Goal: Task Accomplishment & Management: Complete application form

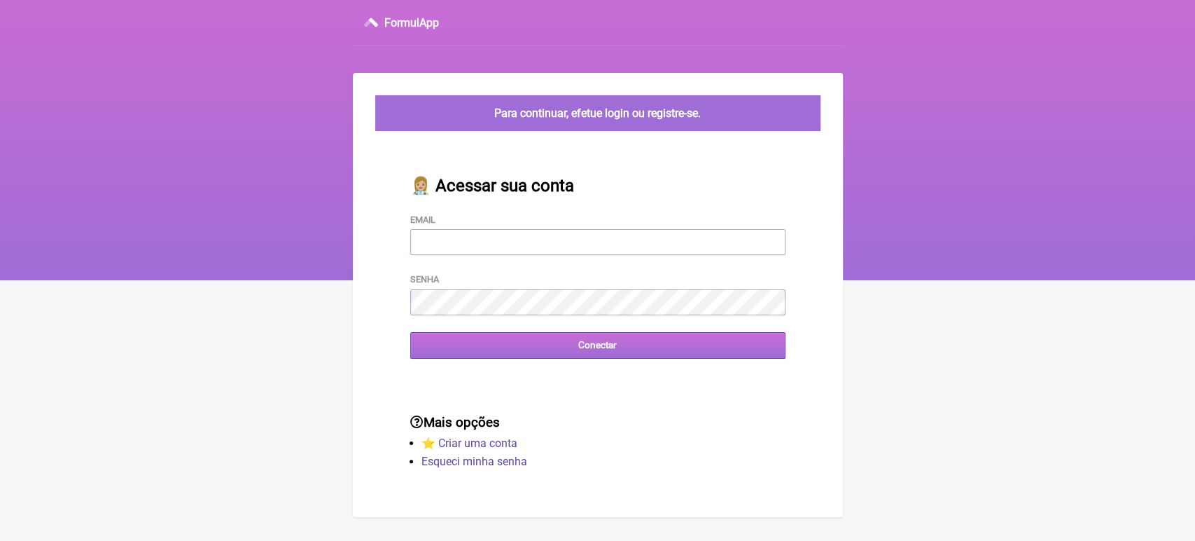
type input "[EMAIL_ADDRESS][DOMAIN_NAME]"
click at [523, 341] on input "Conectar" at bounding box center [597, 345] width 375 height 26
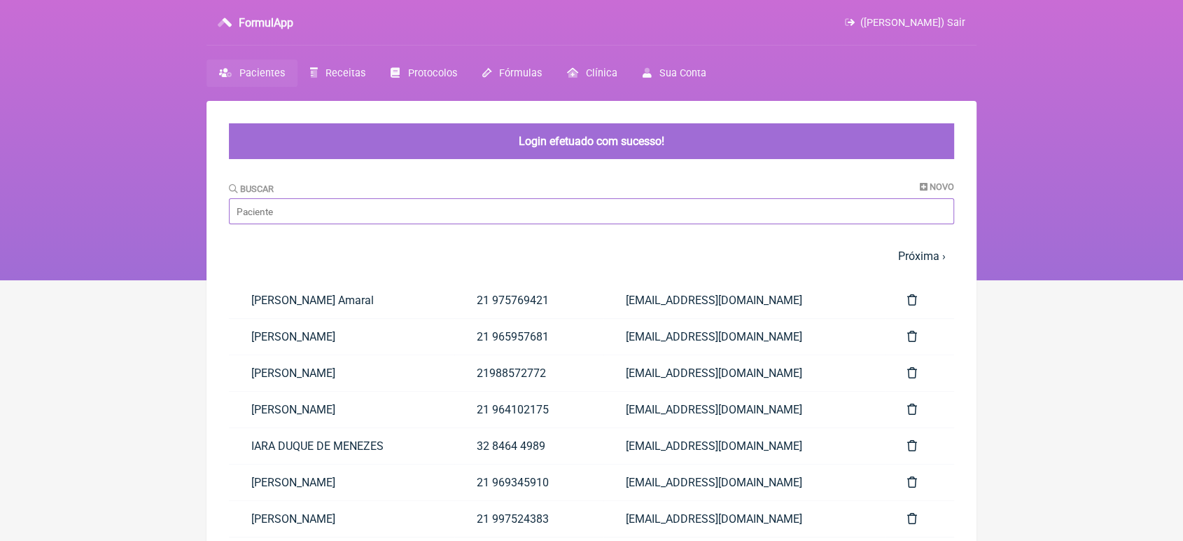
click at [451, 219] on input "Buscar" at bounding box center [591, 211] width 725 height 26
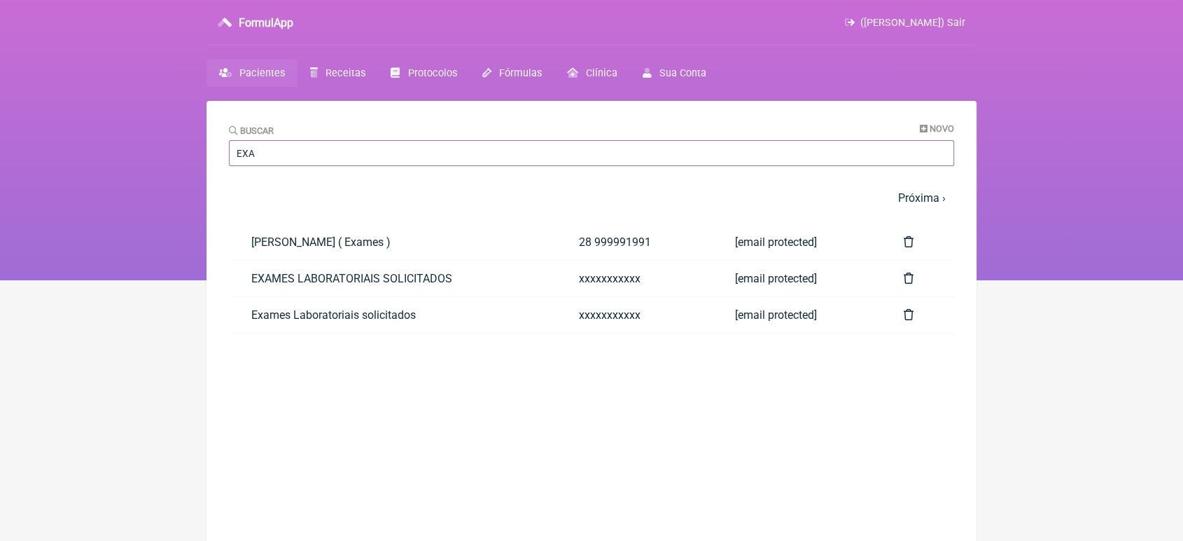
type input "EXA"
click at [451, 219] on main "Buscar Novo EXA 1 2 3 4 5 … Próxima › Última » Paciente Telefone Email SHAYANNE…" at bounding box center [592, 371] width 770 height 541
click at [396, 283] on link "EXAMES LABORATORIAIS SOLICITADOS" at bounding box center [393, 278] width 328 height 36
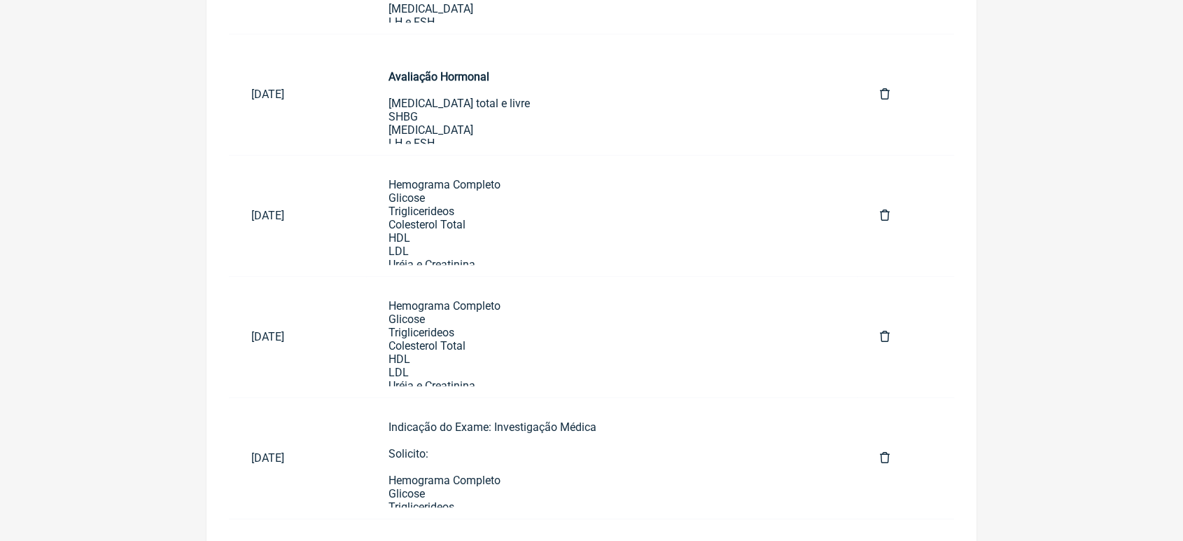
scroll to position [853, 0]
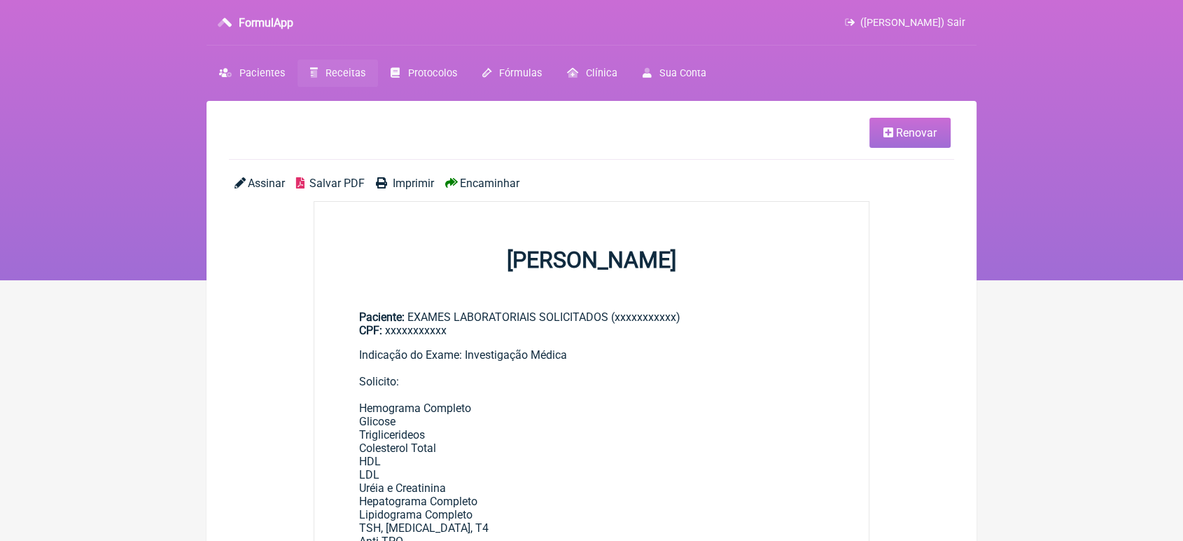
click at [926, 127] on span "Renovar" at bounding box center [916, 132] width 41 height 13
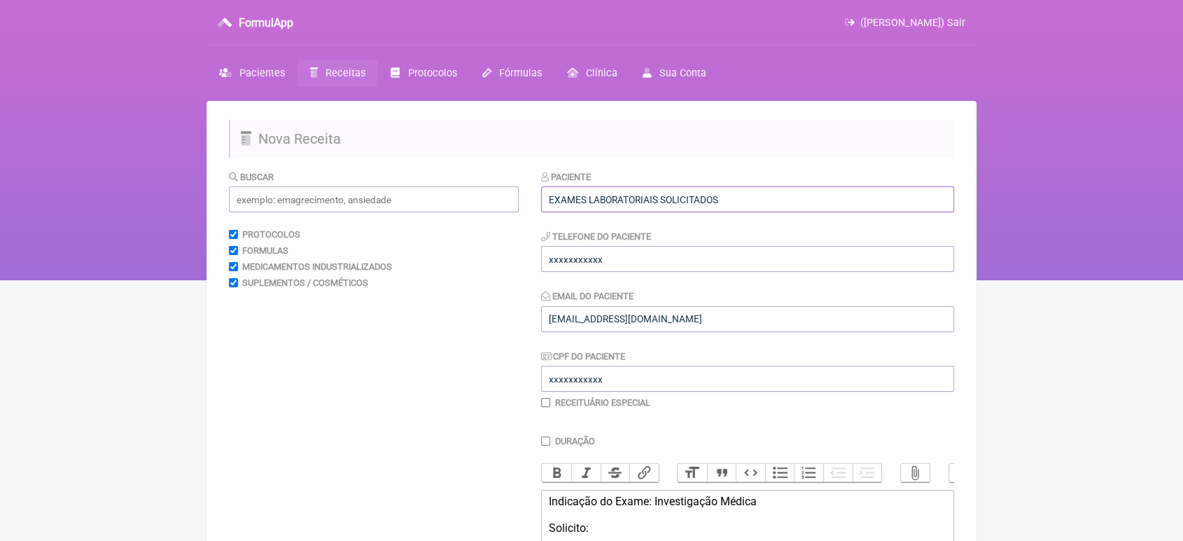
click at [786, 205] on input "EXAMES LABORATORIAIS SOLICITADOS" at bounding box center [747, 199] width 413 height 26
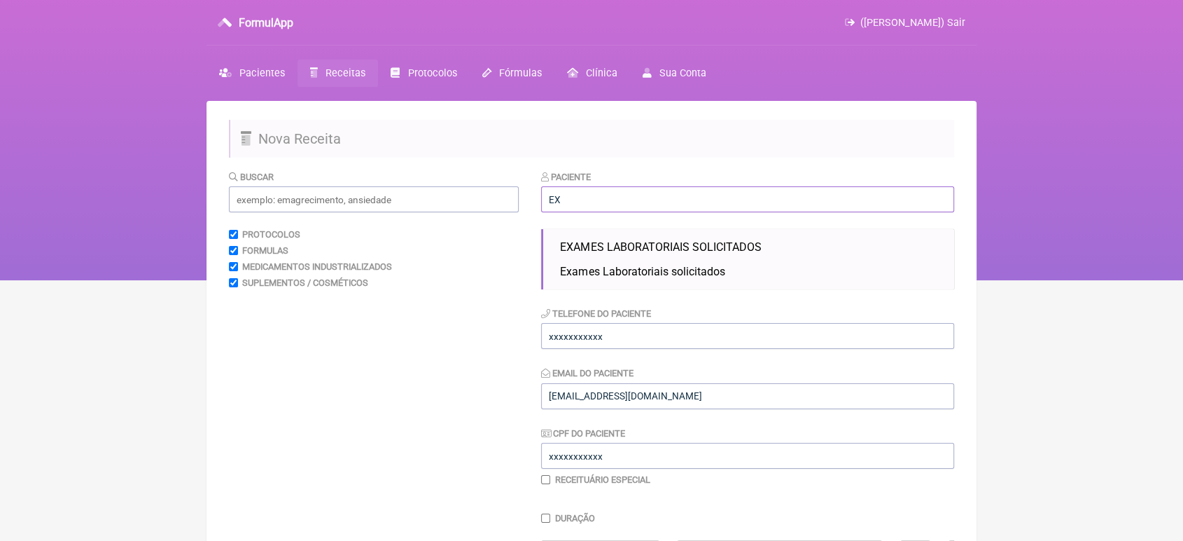
type input "E"
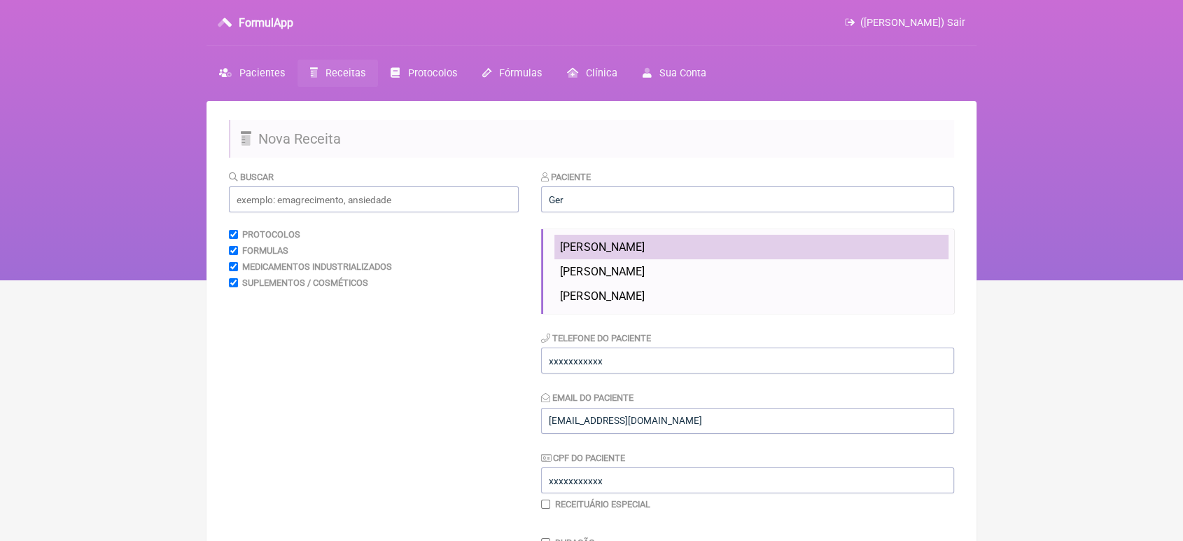
click at [630, 248] on span "[PERSON_NAME]" at bounding box center [602, 246] width 84 height 13
type input "[PERSON_NAME]"
type input "21966741052"
type input "41678370720"
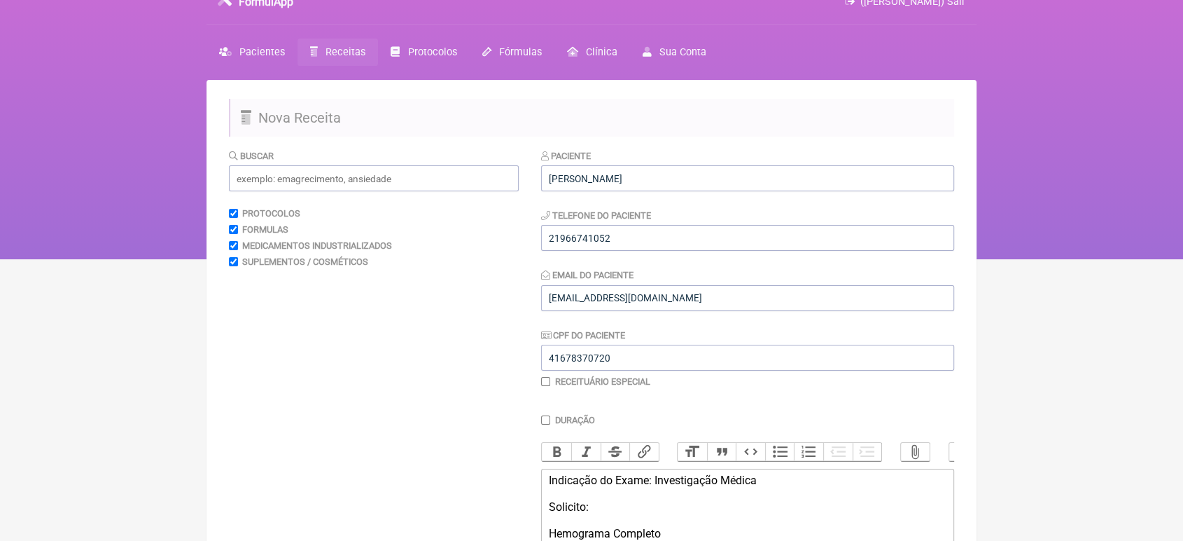
scroll to position [23, 0]
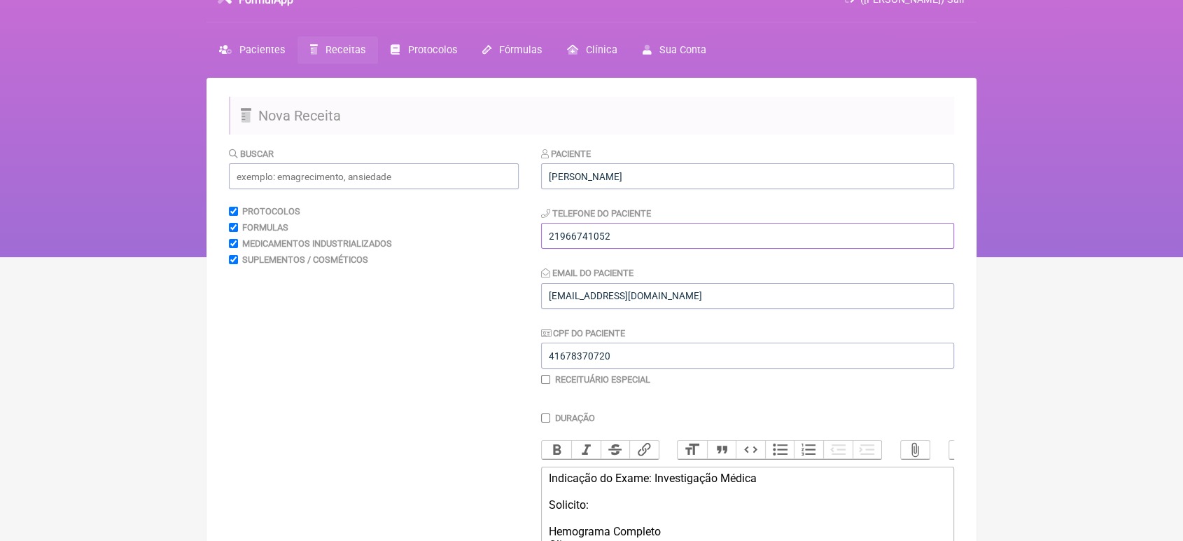
click at [671, 237] on input "21966741052" at bounding box center [747, 236] width 413 height 26
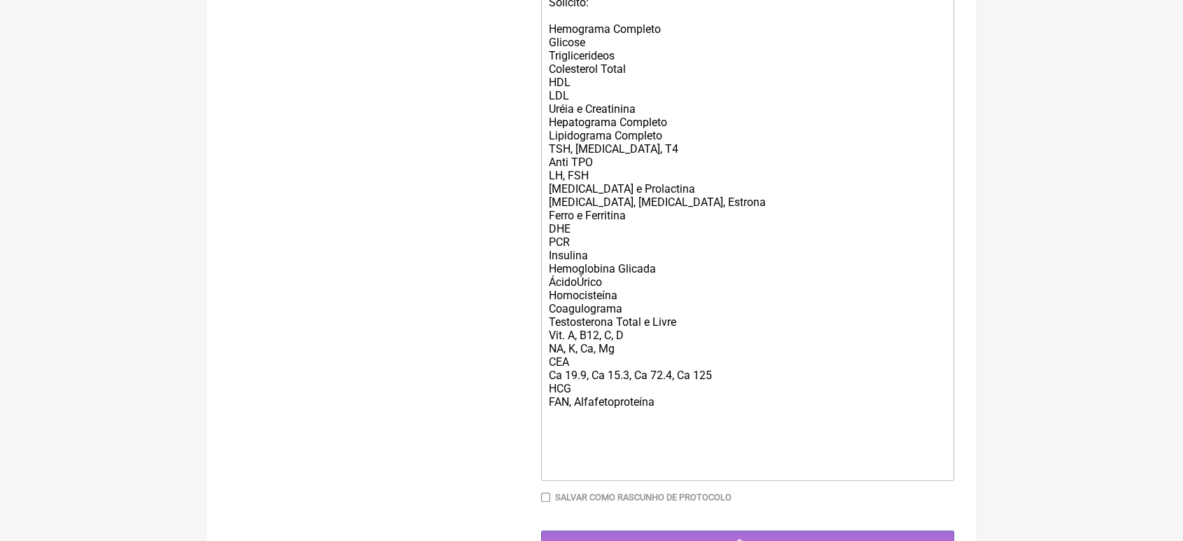
scroll to position [548, 0]
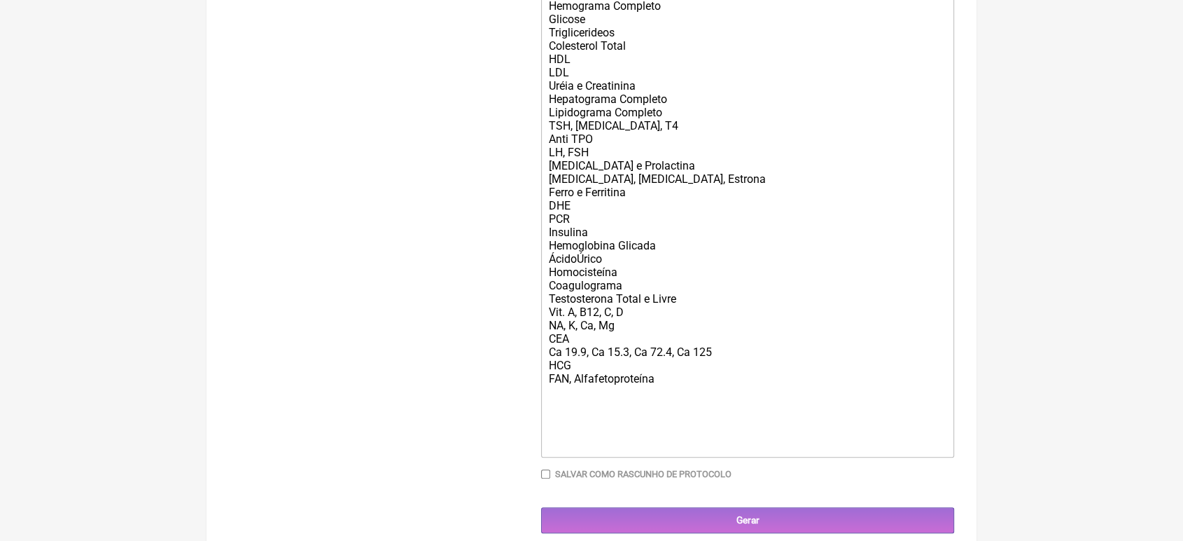
type input "21993661195"
click at [667, 405] on div "Indicação do Exame: Investigação Médica Solicito: Hemograma Completo Glicose Tr…" at bounding box center [748, 198] width 398 height 505
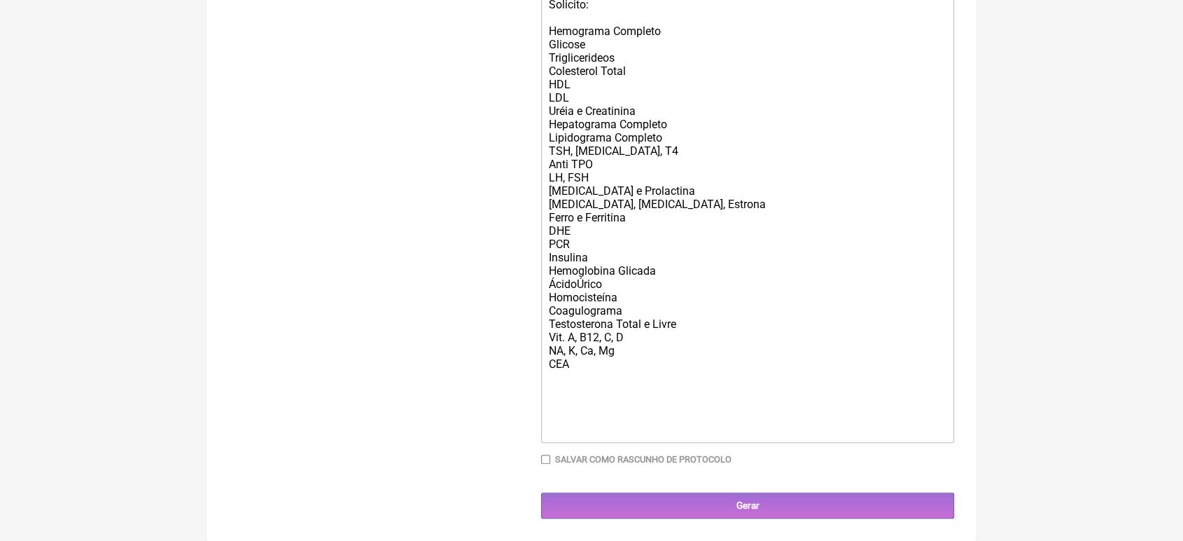
click at [635, 52] on div "Indicação do Exame: Investigação Médica Solicito: Hemograma Completo Glicose Tr…" at bounding box center [748, 204] width 398 height 466
click at [630, 71] on div "Indicação do Exame: Investigação Médica Solicito: Hemograma Completo Glicose Co…" at bounding box center [748, 204] width 398 height 466
click at [574, 91] on div "Indicação do Exame: Investigação Médica Solicito: Hemograma Completo Glicose Co…" at bounding box center [748, 204] width 398 height 466
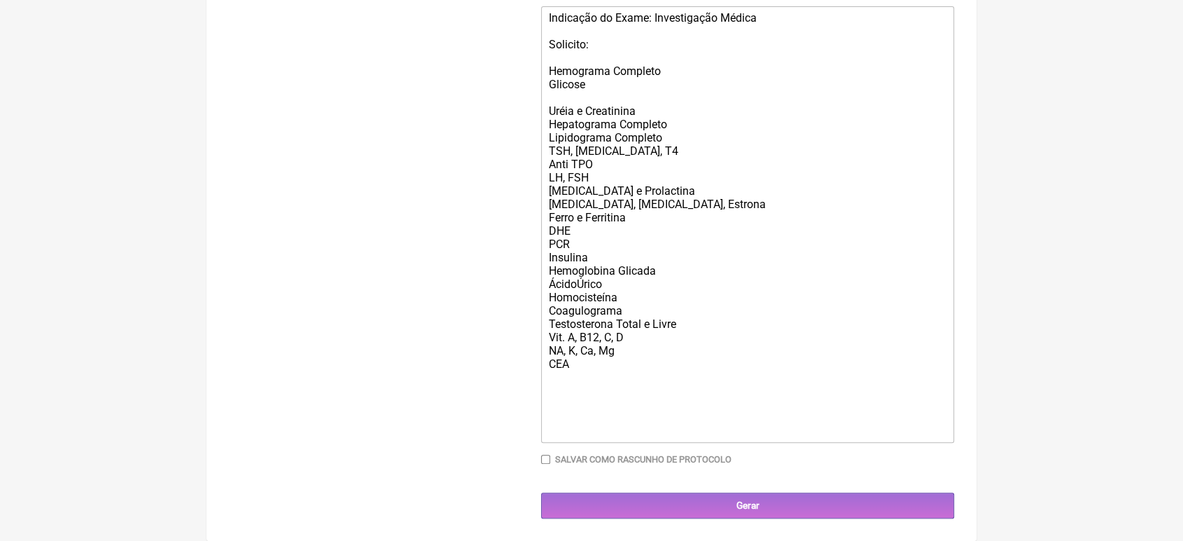
scroll to position [498, 0]
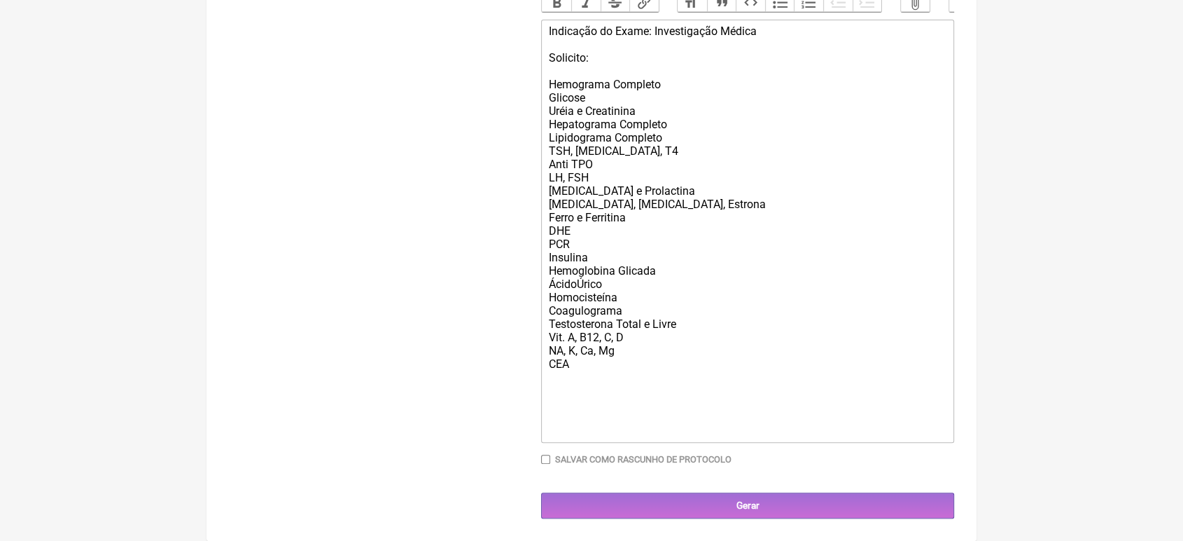
click at [612, 246] on div "Indicação do Exame: Investigação Médica Solicito: Hemograma Completo Glicose Ur…" at bounding box center [748, 231] width 398 height 412
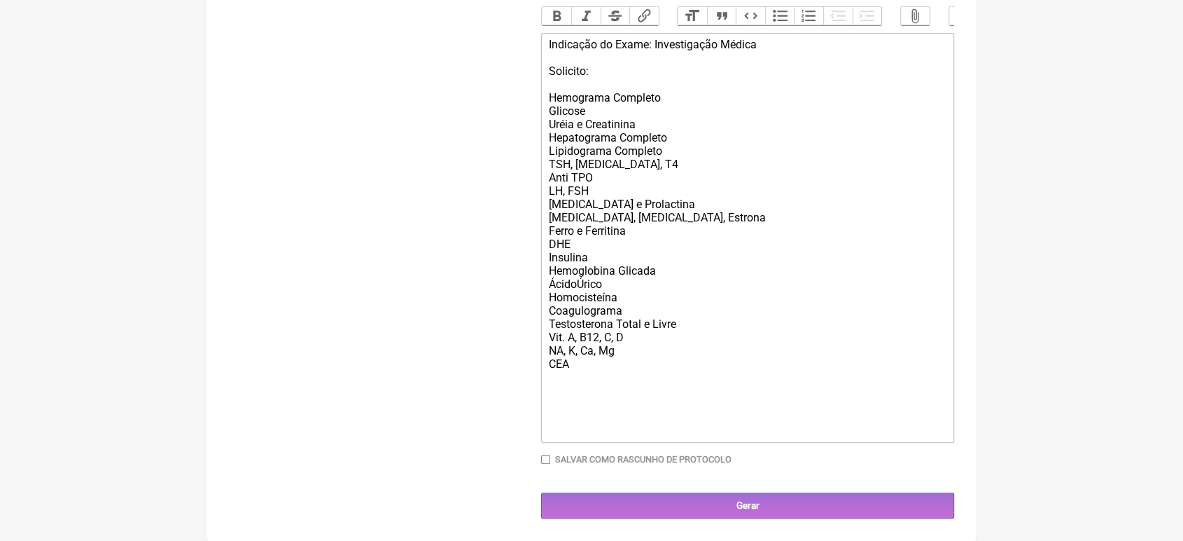
click at [598, 230] on div "Indicação do Exame: Investigação Médica Solicito: Hemograma Completo Glicose Ur…" at bounding box center [748, 237] width 398 height 399
click at [591, 233] on div "Indicação do Exame: Investigação Médica Solicito: Hemograma Completo Glicose Ur…" at bounding box center [748, 237] width 398 height 399
click at [640, 223] on div "Indicação do Exame: Investigação Médica Solicito: Hemograma Completo Glicose Ur…" at bounding box center [748, 237] width 398 height 399
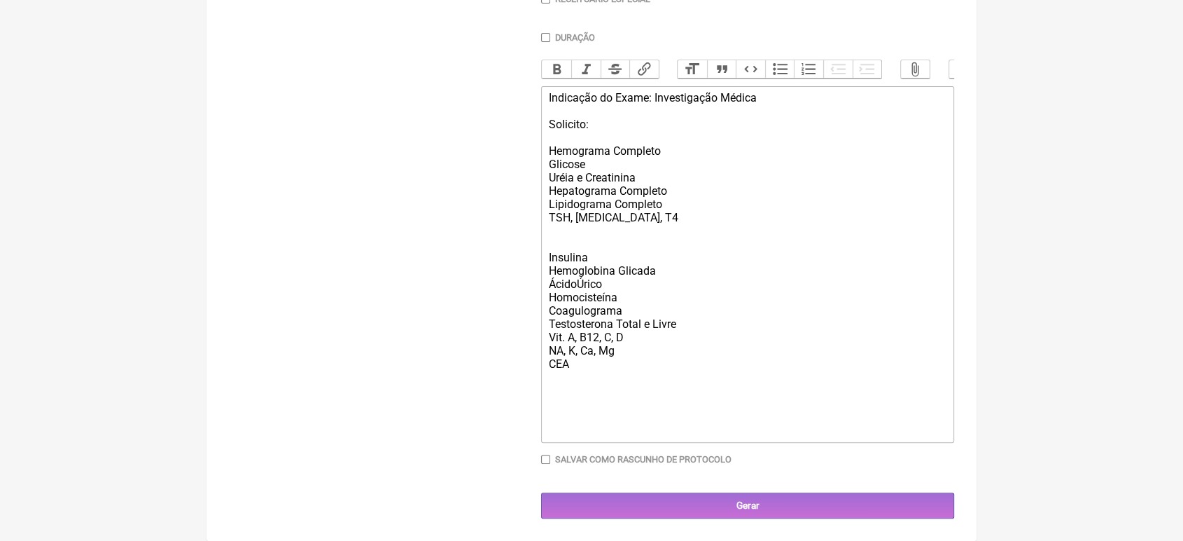
scroll to position [416, 0]
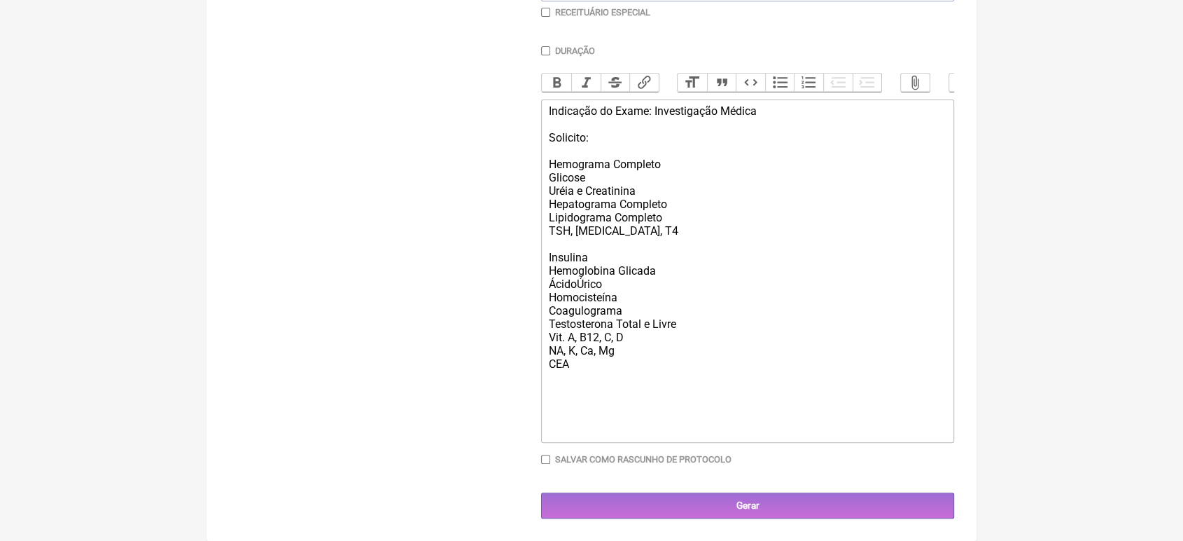
click at [678, 204] on div "Indicação do Exame: Investigação Médica Solicito: Hemograma Completo Glicose Ur…" at bounding box center [748, 270] width 398 height 333
click at [678, 214] on div "Indicação do Exame: Investigação Médica Solicito: Hemograma Completo Glicose Ur…" at bounding box center [748, 270] width 398 height 333
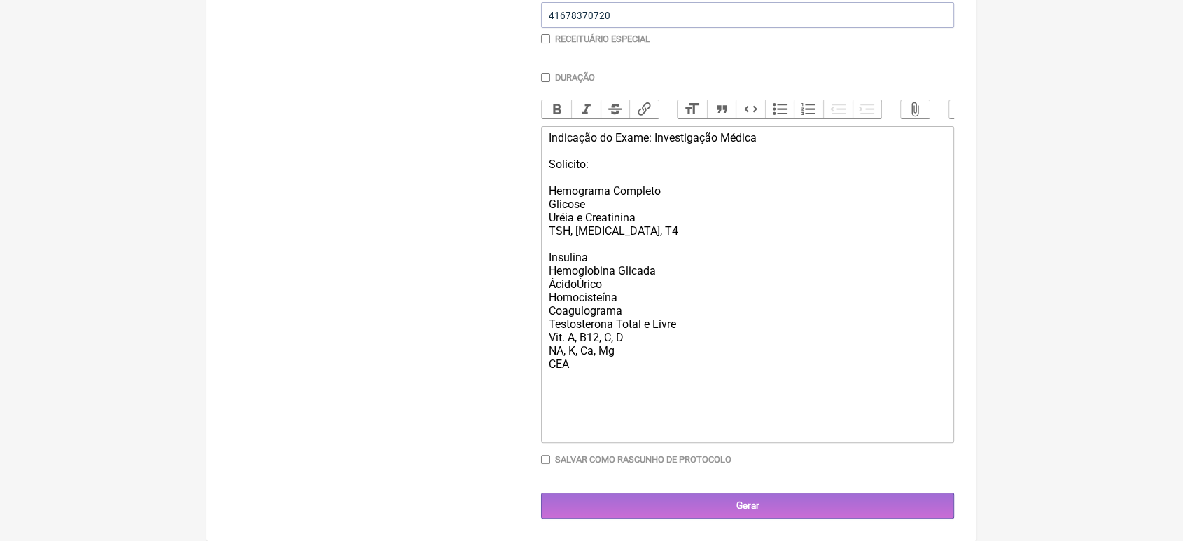
scroll to position [389, 0]
click at [685, 321] on div "Indicação do Exame: Investigação Médica Solicito: Hemograma Completo Glicose Ur…" at bounding box center [748, 284] width 398 height 306
click at [628, 354] on div "Indicação do Exame: Investigação Médica Solicito: Hemograma Completo Glicose Ur…" at bounding box center [748, 284] width 398 height 306
click at [613, 363] on div "Indicação do Exame: Investigação Médica Solicito: Hemograma Completo Glicose Ur…" at bounding box center [748, 284] width 398 height 306
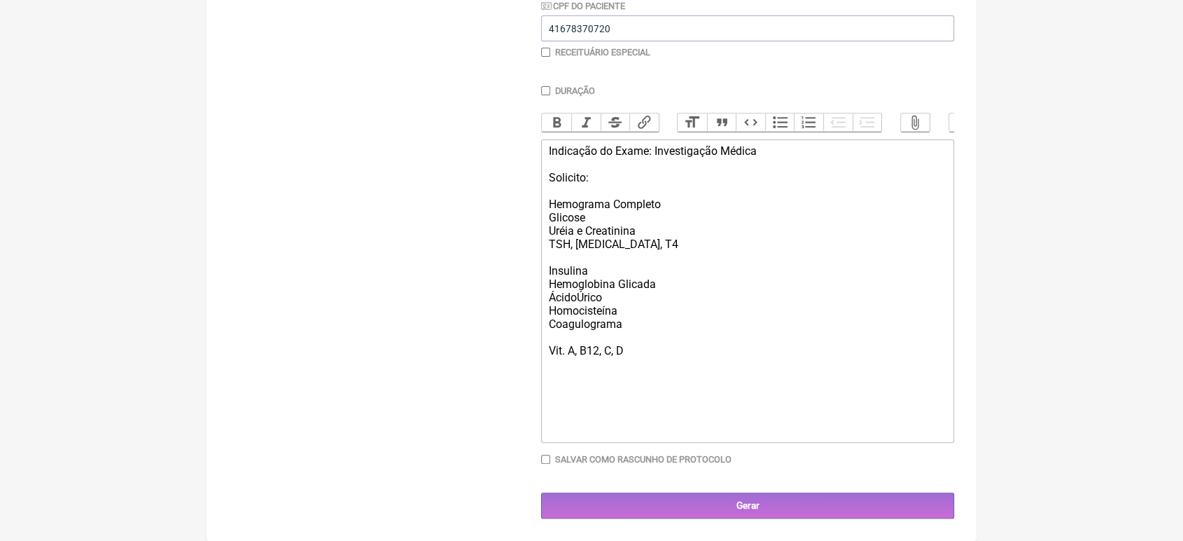
scroll to position [361, 0]
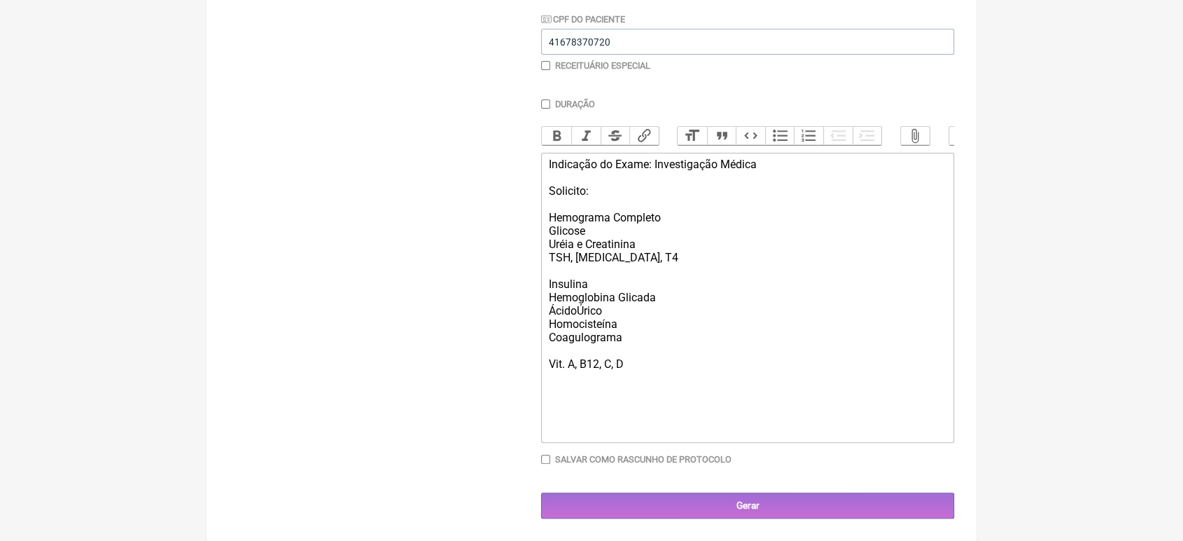
click at [613, 363] on div "Indicação do Exame: Investigação Médica Solicito: Hemograma Completo Glicose Ur…" at bounding box center [748, 297] width 398 height 279
click at [547, 282] on trix-editor "Indicação do Exame: Investigação Médica Solicito: Hemograma Completo Glicose Ur…" at bounding box center [747, 298] width 413 height 290
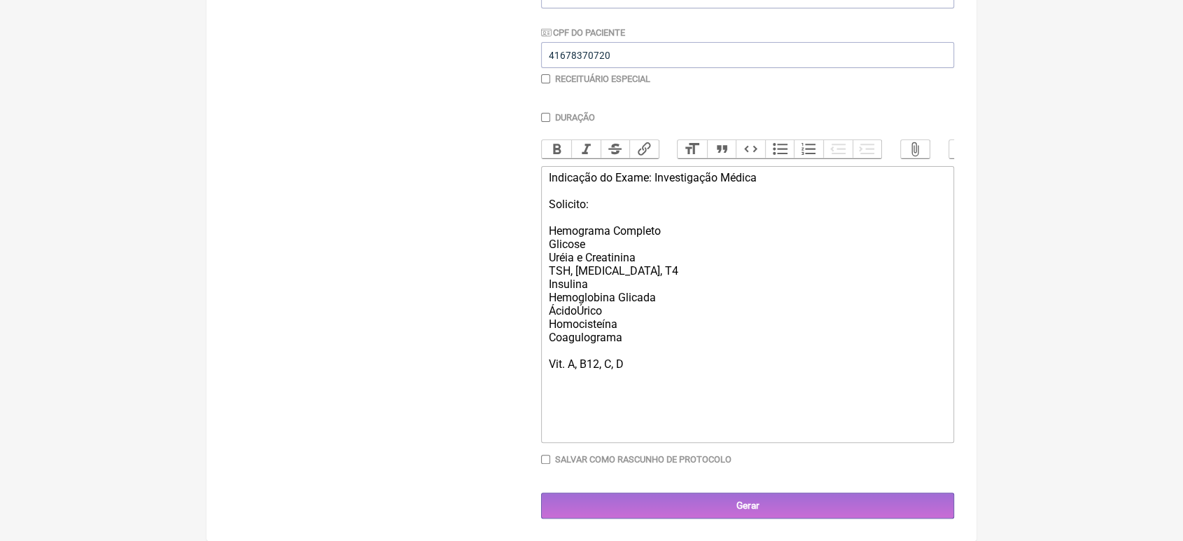
click at [626, 331] on div "Indicação do Exame: Investigação Médica Solicito: Hemograma Completo Glicose Ur…" at bounding box center [748, 304] width 398 height 266
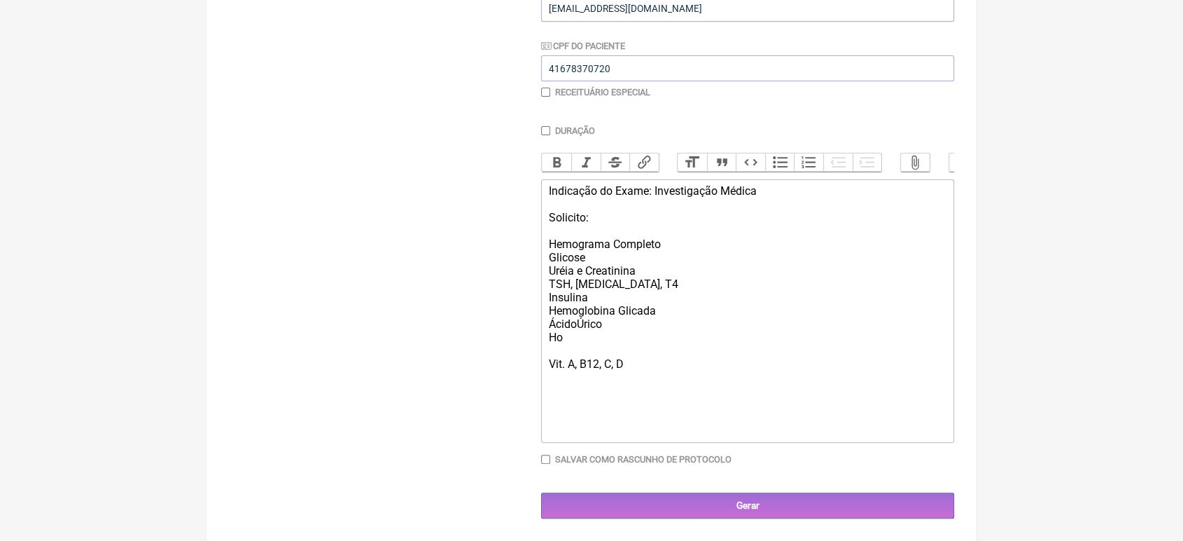
scroll to position [320, 0]
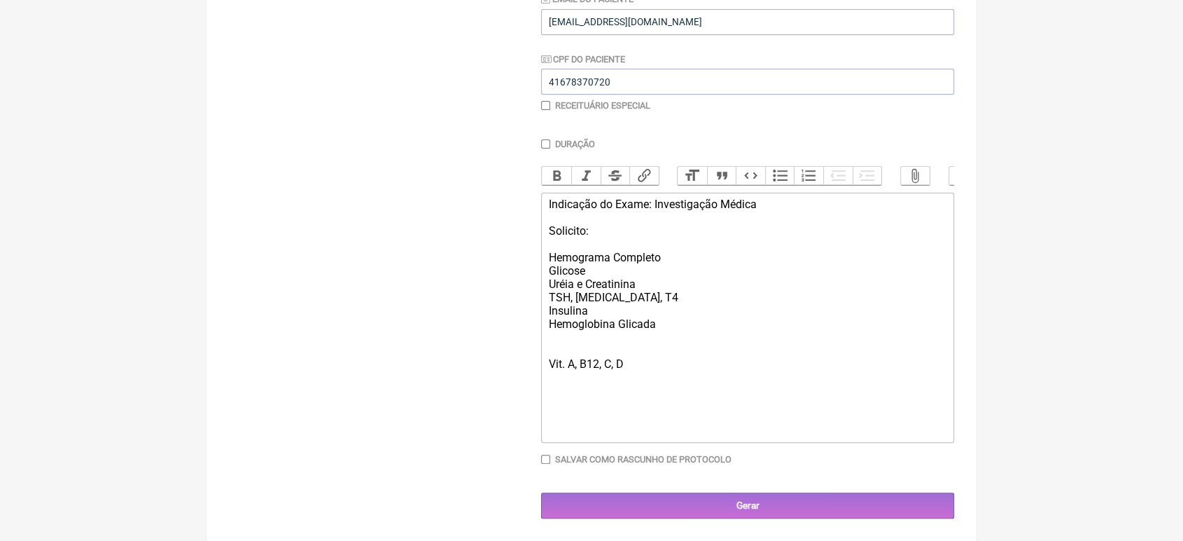
click at [580, 363] on div "Indicação do Exame: Investigação Médica Solicito: Hemograma Completo Glicose Ur…" at bounding box center [748, 316] width 398 height 239
click at [599, 359] on div "Indicação do Exame: Investigação Médica Solicito: Hemograma Completo Glicose Ur…" at bounding box center [748, 316] width 398 height 239
click at [548, 356] on trix-editor "Indicação do Exame: Investigação Médica Solicito: Hemograma Completo Glicose Ur…" at bounding box center [747, 318] width 413 height 250
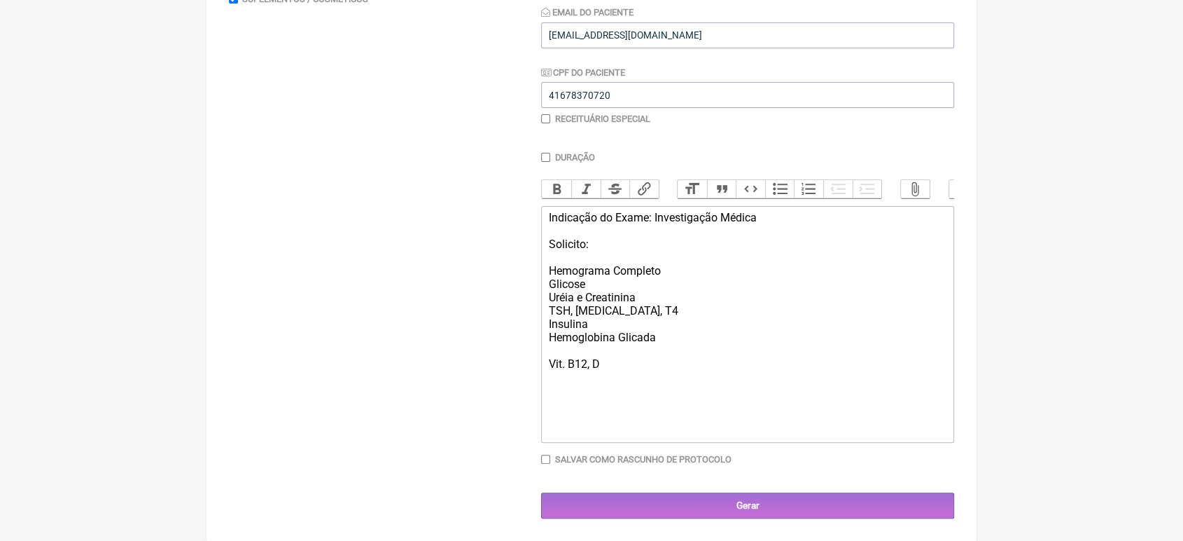
type trix-editor "<div>Indicação do Exame: Investigação Médica<br><br>Solicito:<br><br>Hemograma …"
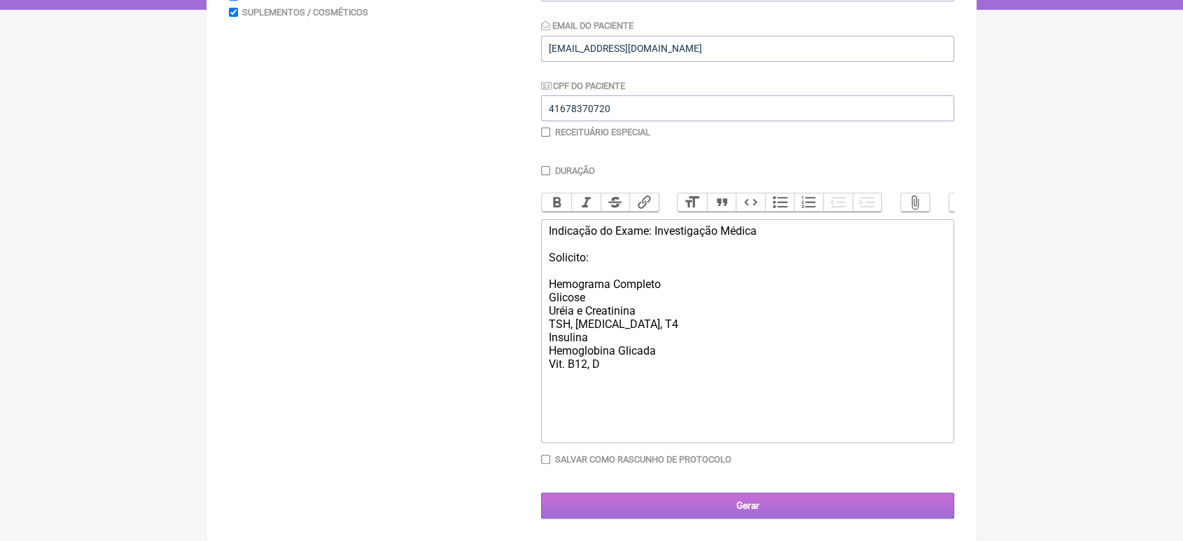
click at [779, 510] on input "Gerar" at bounding box center [747, 505] width 413 height 26
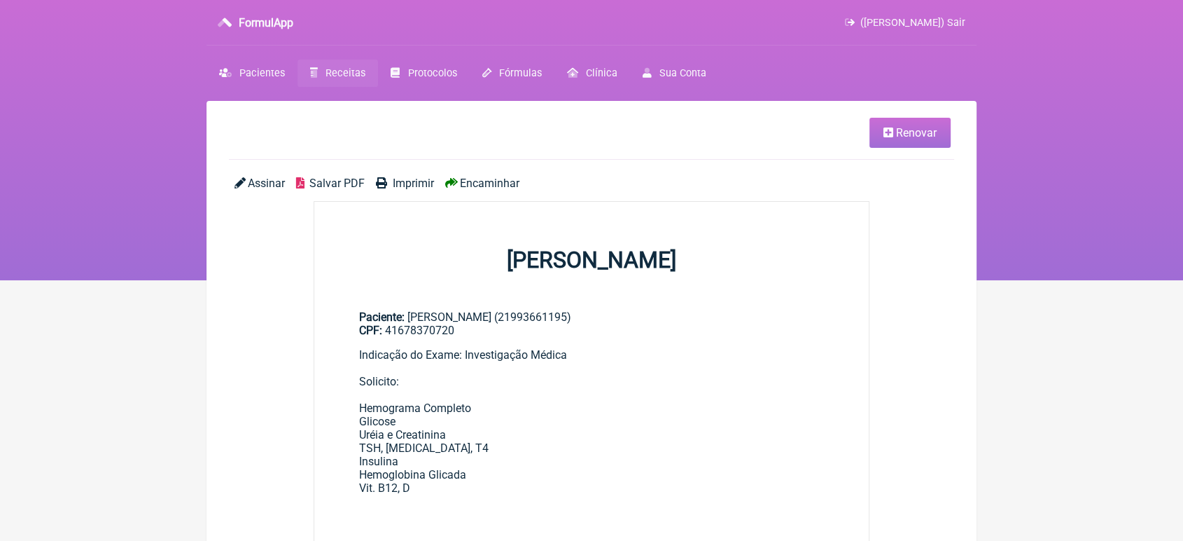
click at [483, 186] on span "Encaminhar" at bounding box center [490, 182] width 60 height 13
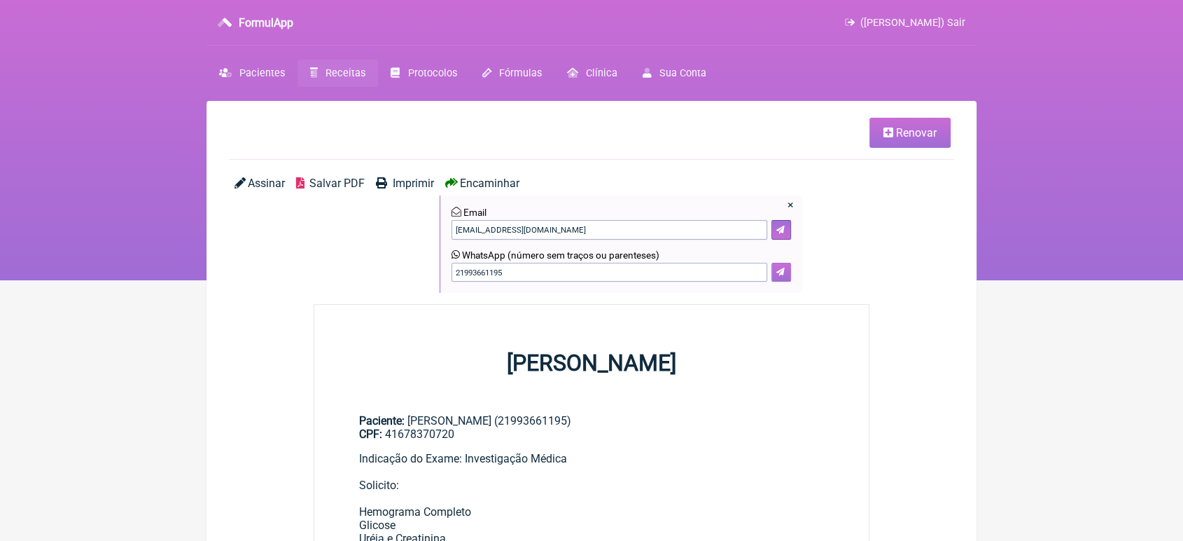
click at [779, 268] on icon at bounding box center [780, 271] width 8 height 8
